Goal: Find specific page/section: Find specific page/section

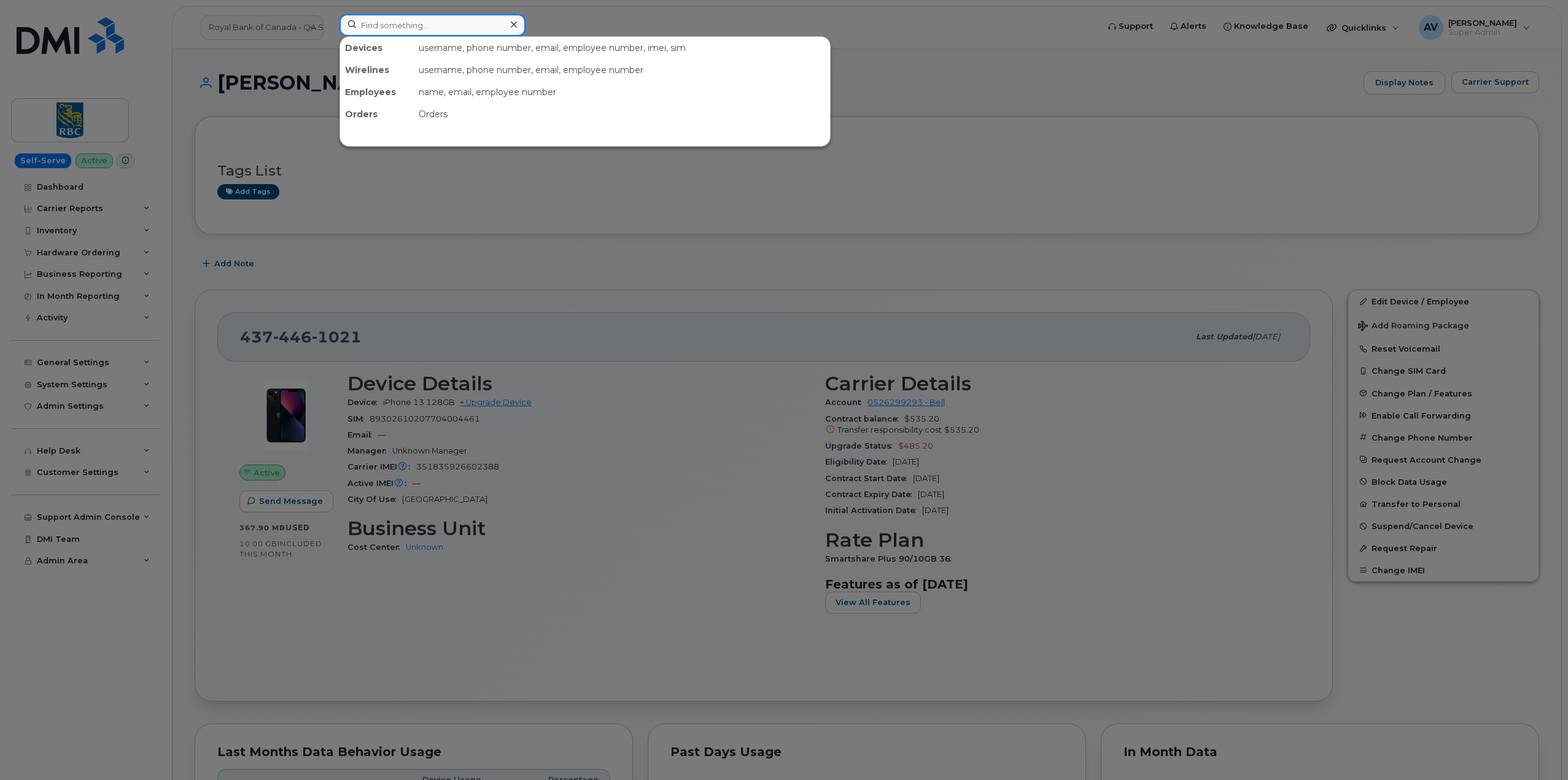
click at [420, 24] on input at bounding box center [432, 25] width 186 height 22
paste input "[PERSON_NAME]"
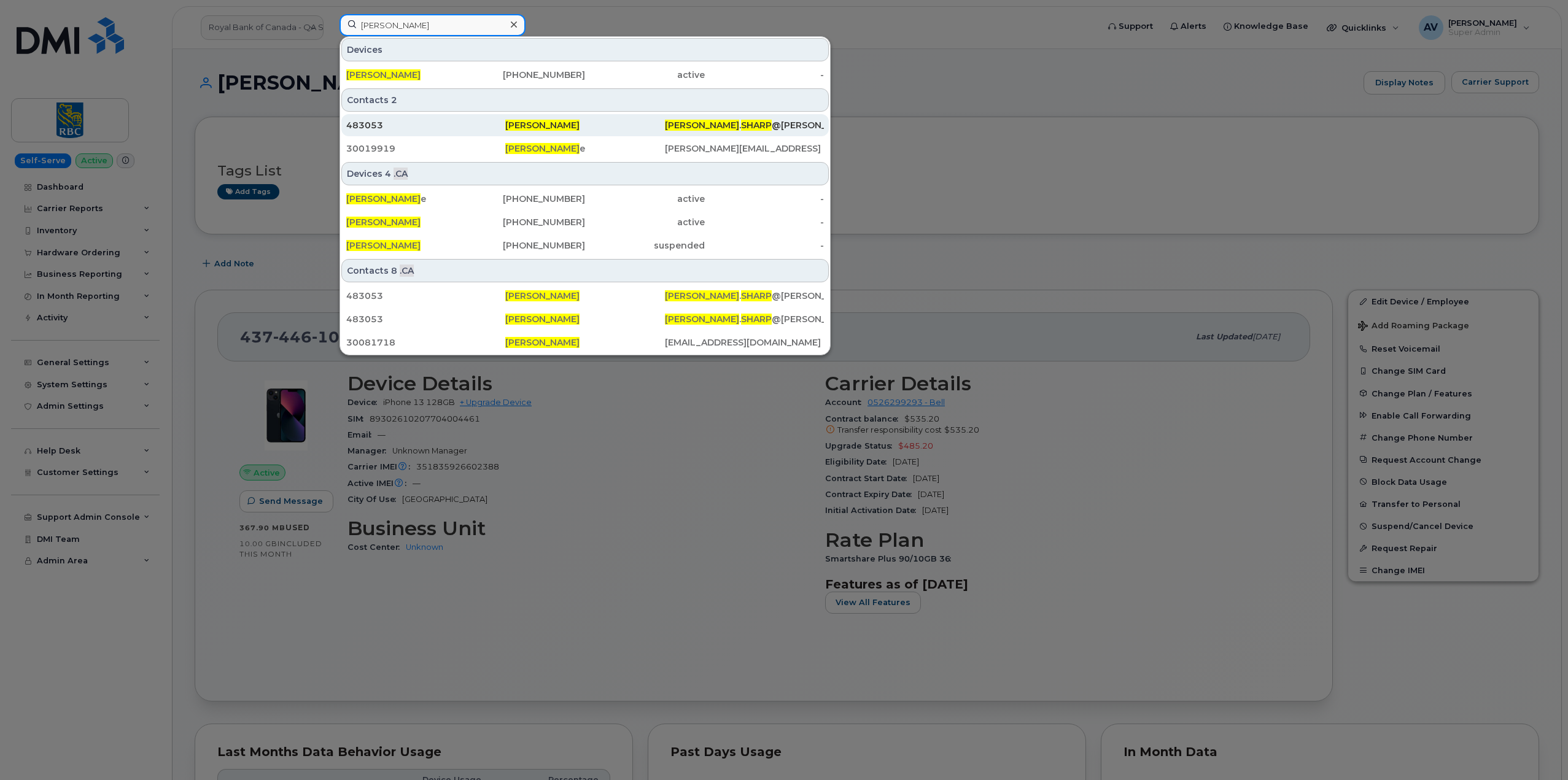
type input "[PERSON_NAME]"
click at [439, 125] on div "483053" at bounding box center [425, 125] width 159 height 12
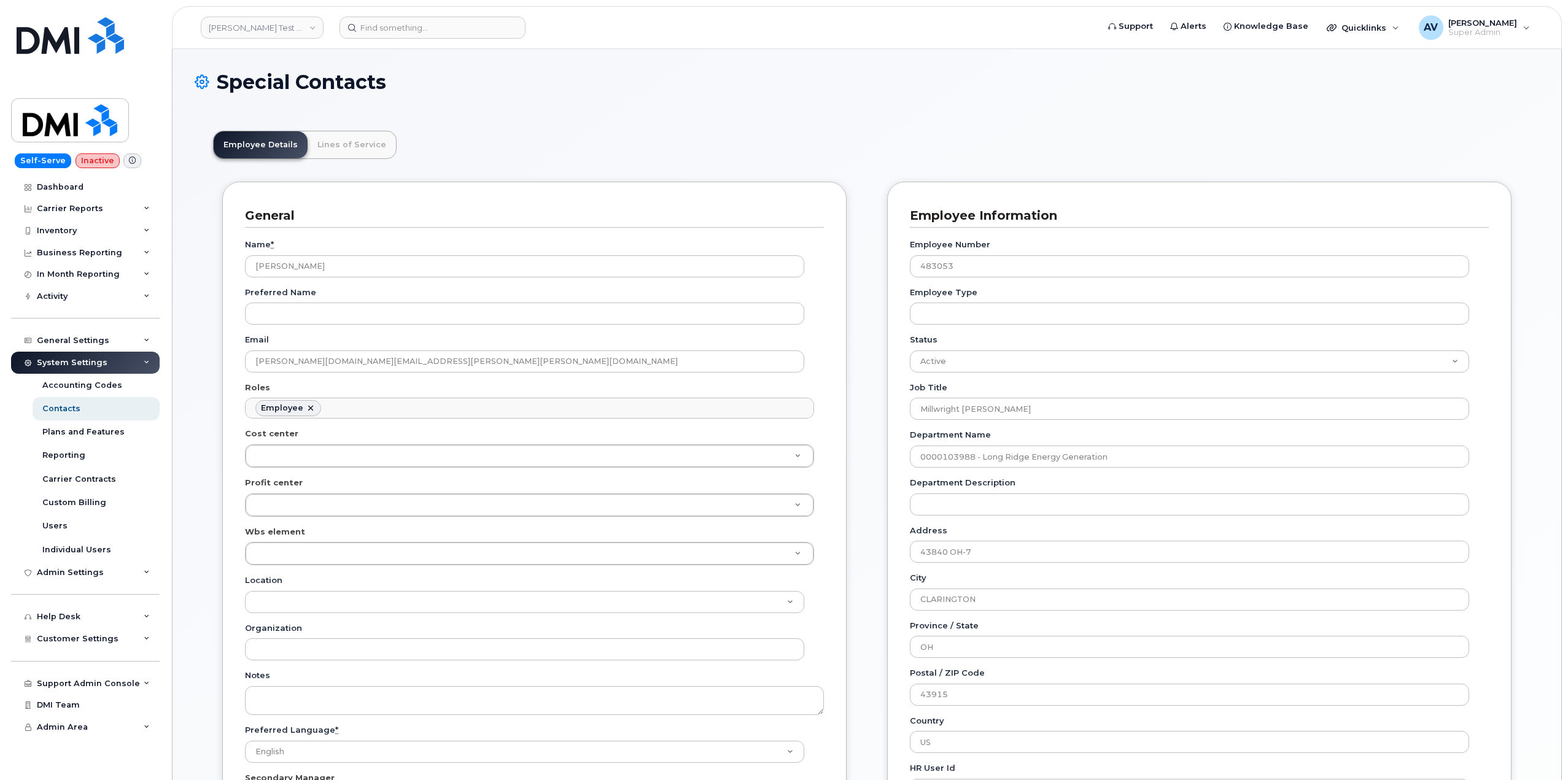
scroll to position [36, 0]
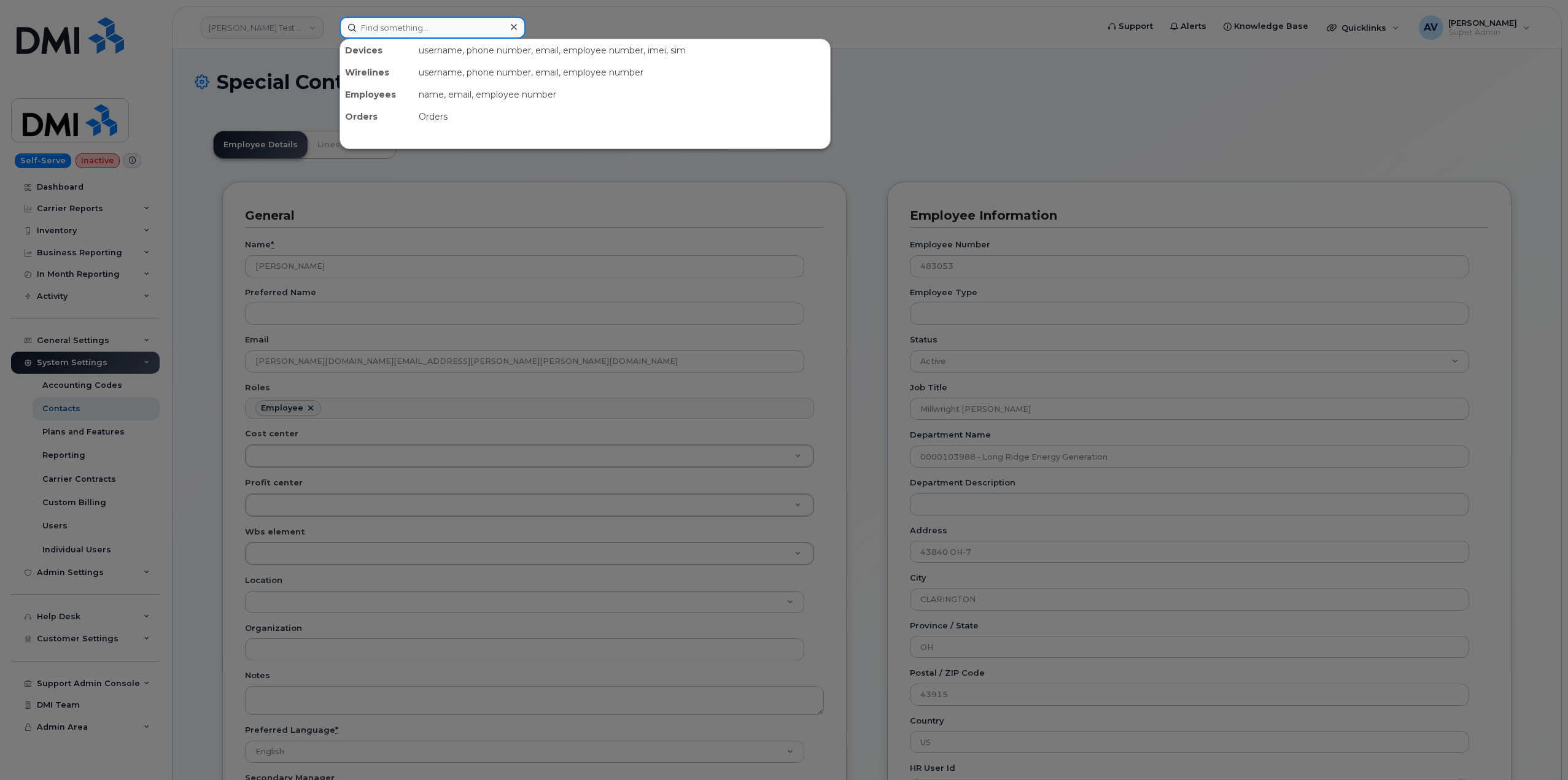
click at [415, 31] on input at bounding box center [432, 27] width 186 height 22
paste input "[PERSON_NAME]"
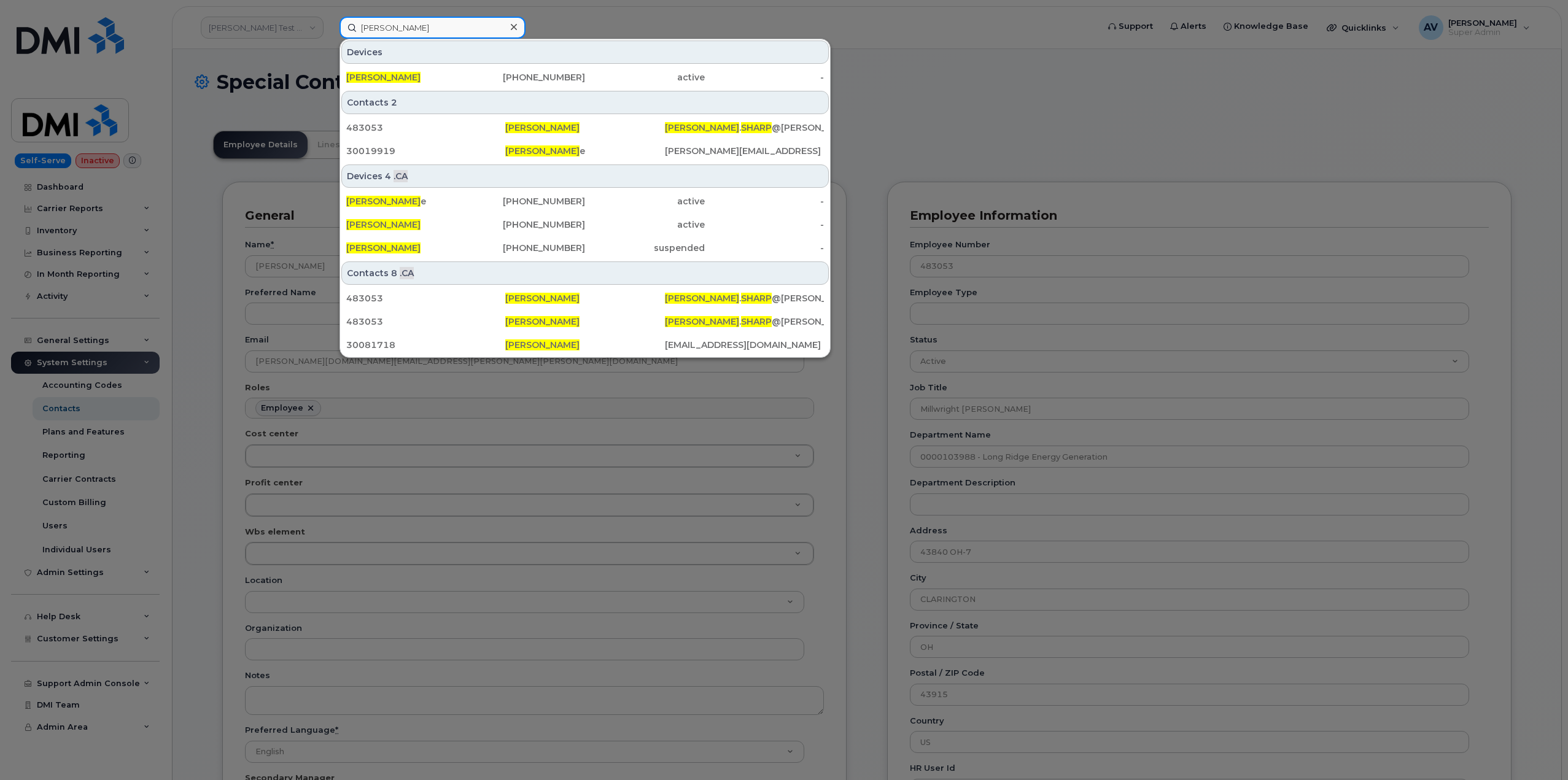
type input "[PERSON_NAME]"
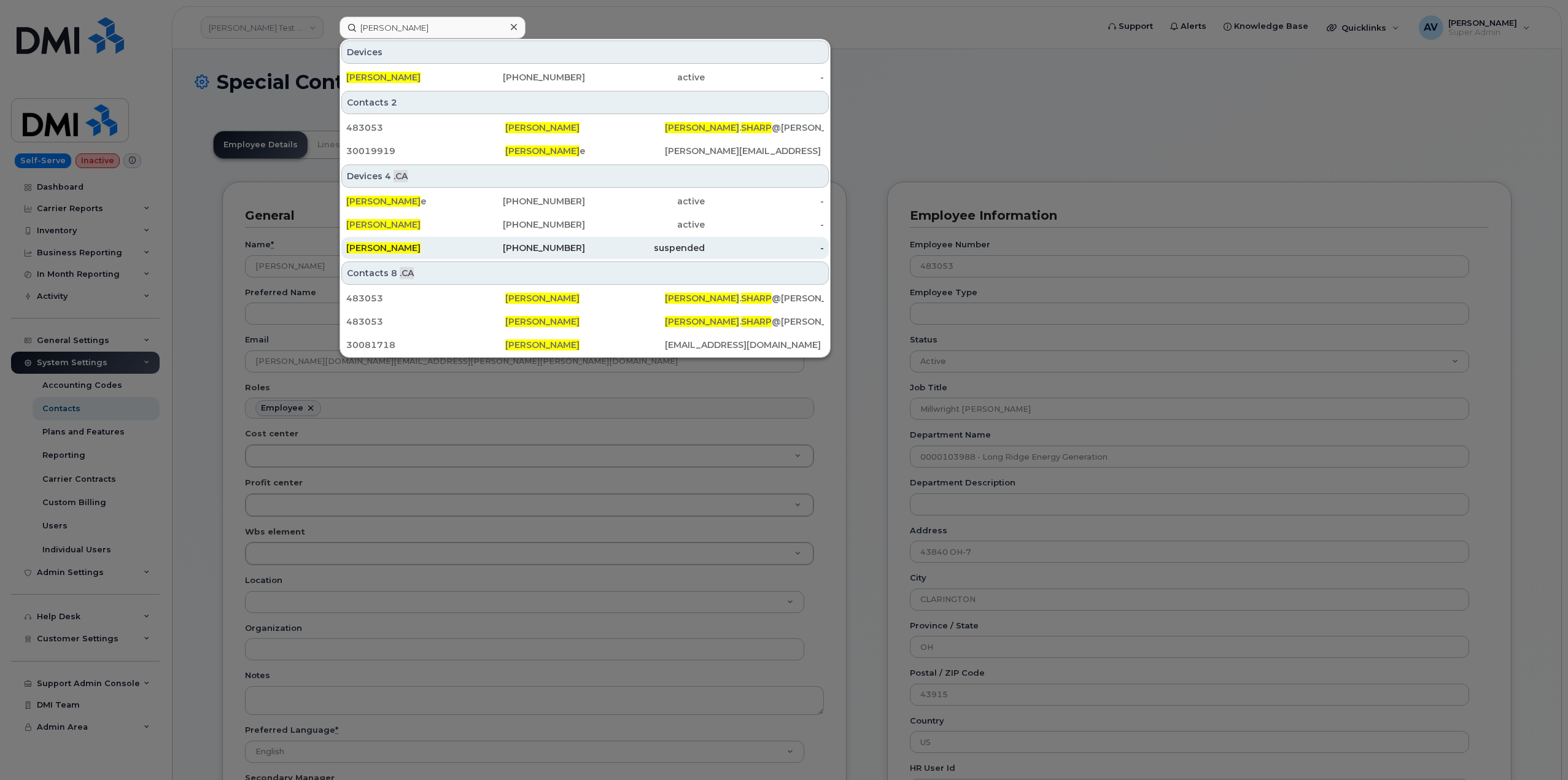
click at [507, 249] on div "[PHONE_NUMBER]" at bounding box center [525, 247] width 120 height 12
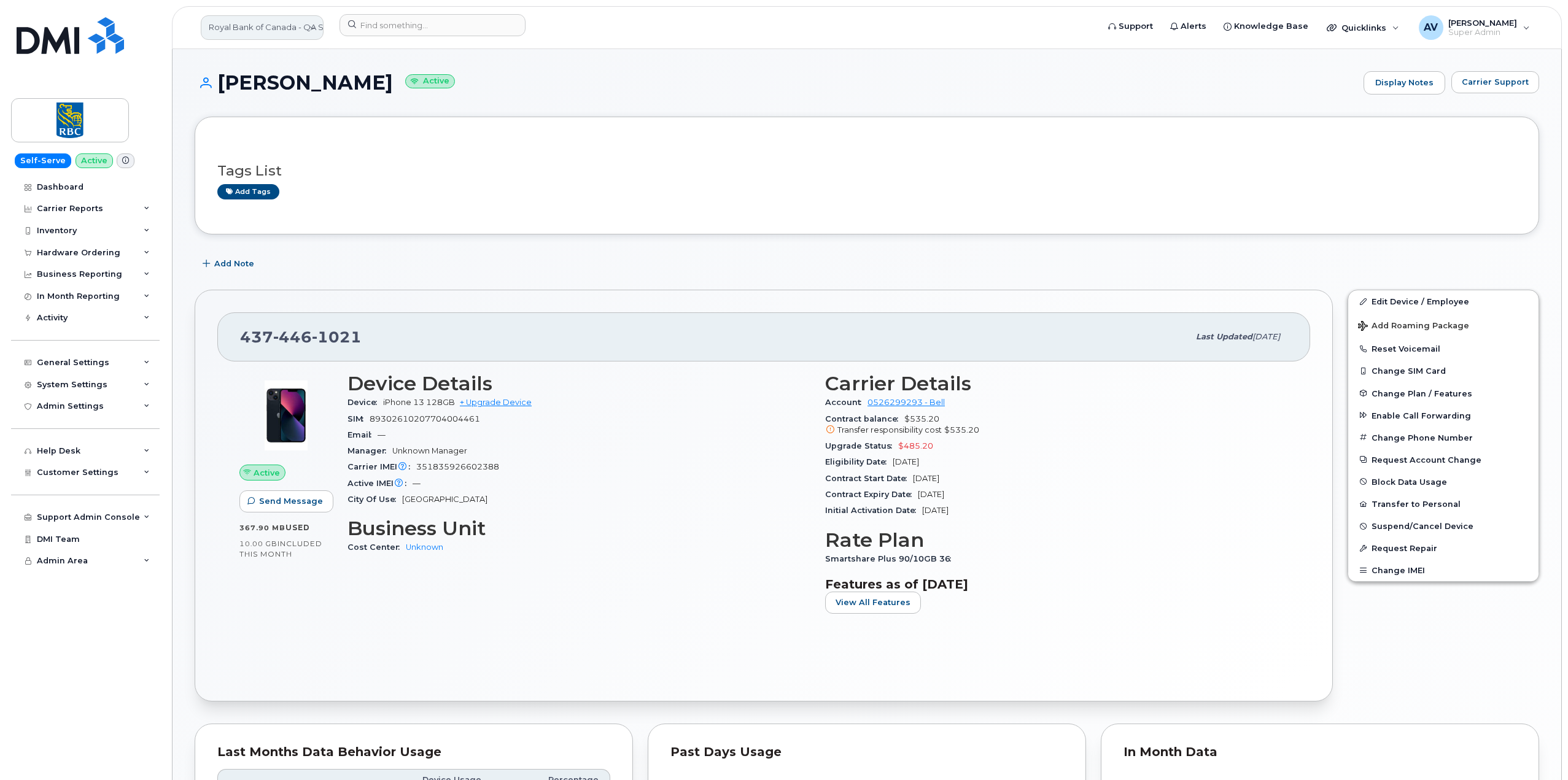
click at [244, 25] on link "Royal Bank of Canada - QA Server" at bounding box center [262, 28] width 122 height 25
type input "kie"
